Goal: Subscribe to service/newsletter

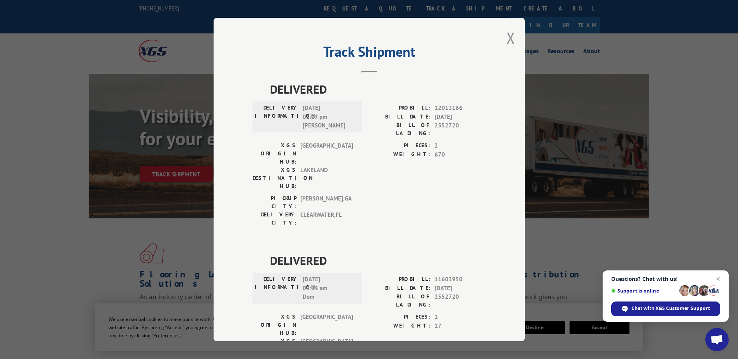
scroll to position [520, 0]
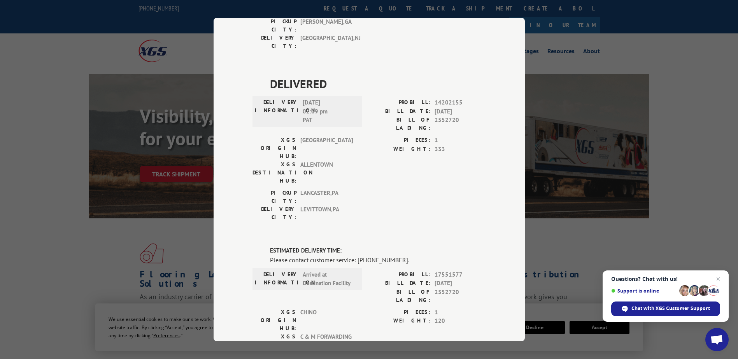
click at [331, 333] on span "C & M FORWARDING" at bounding box center [326, 345] width 53 height 25
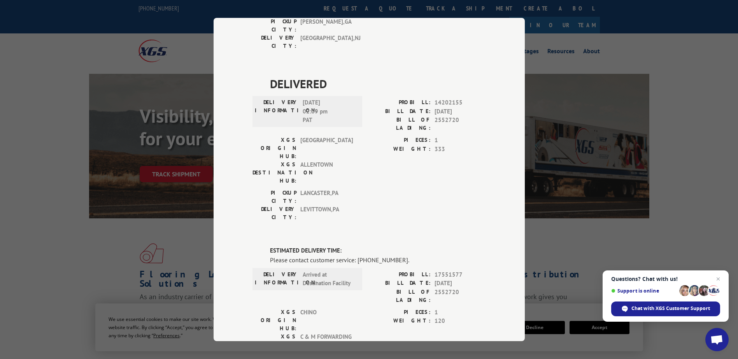
type input "[PHONE_NUMBER]"
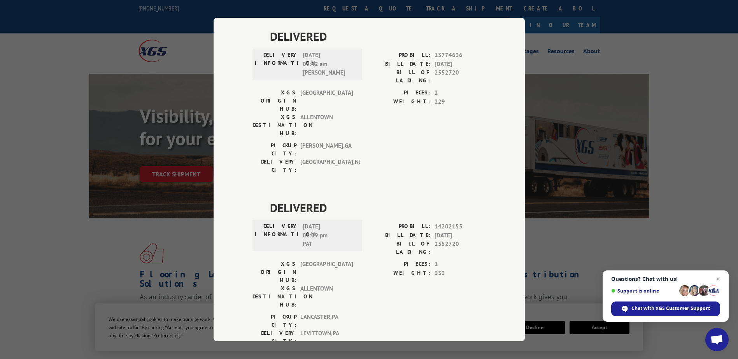
scroll to position [478, 0]
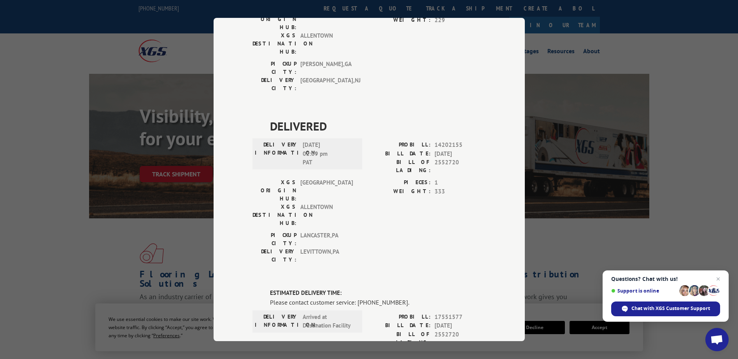
click at [477, 179] on div "PIECES: 1 WEIGHT: 333" at bounding box center [427, 205] width 117 height 53
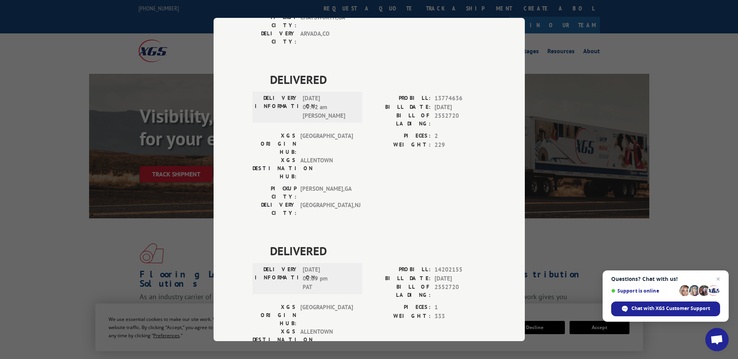
scroll to position [352, 0]
